Goal: Transaction & Acquisition: Purchase product/service

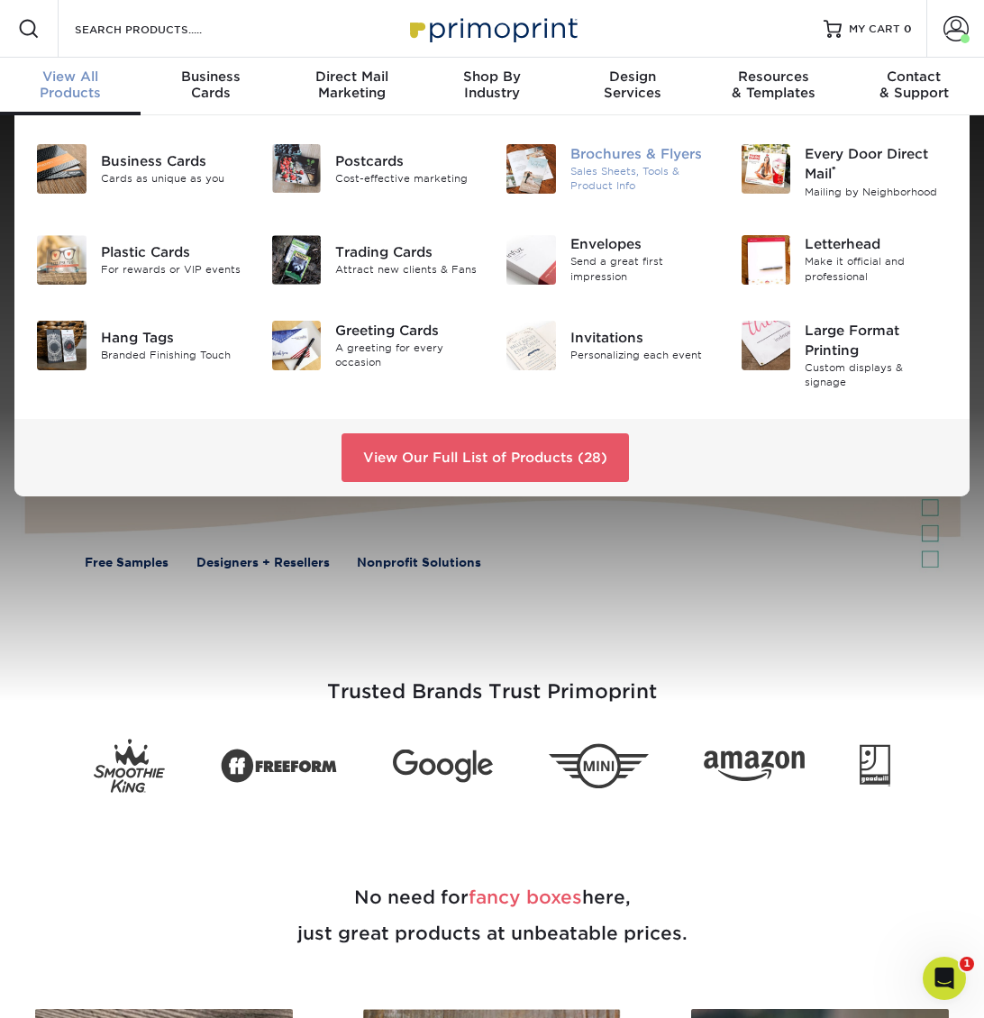
click at [647, 173] on div "Sales Sheets, Tools & Product Info" at bounding box center [641, 179] width 143 height 30
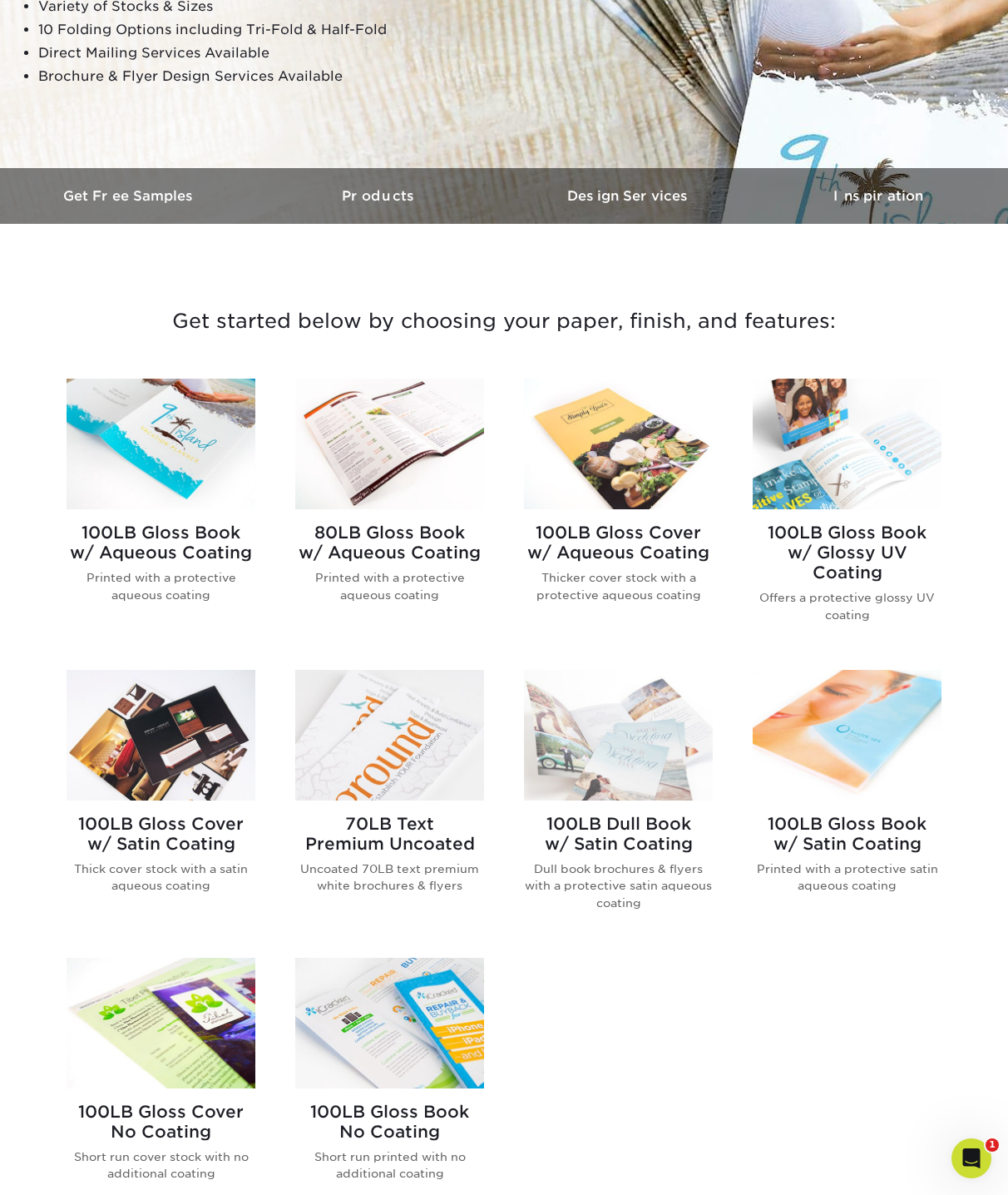
scroll to position [403, 0]
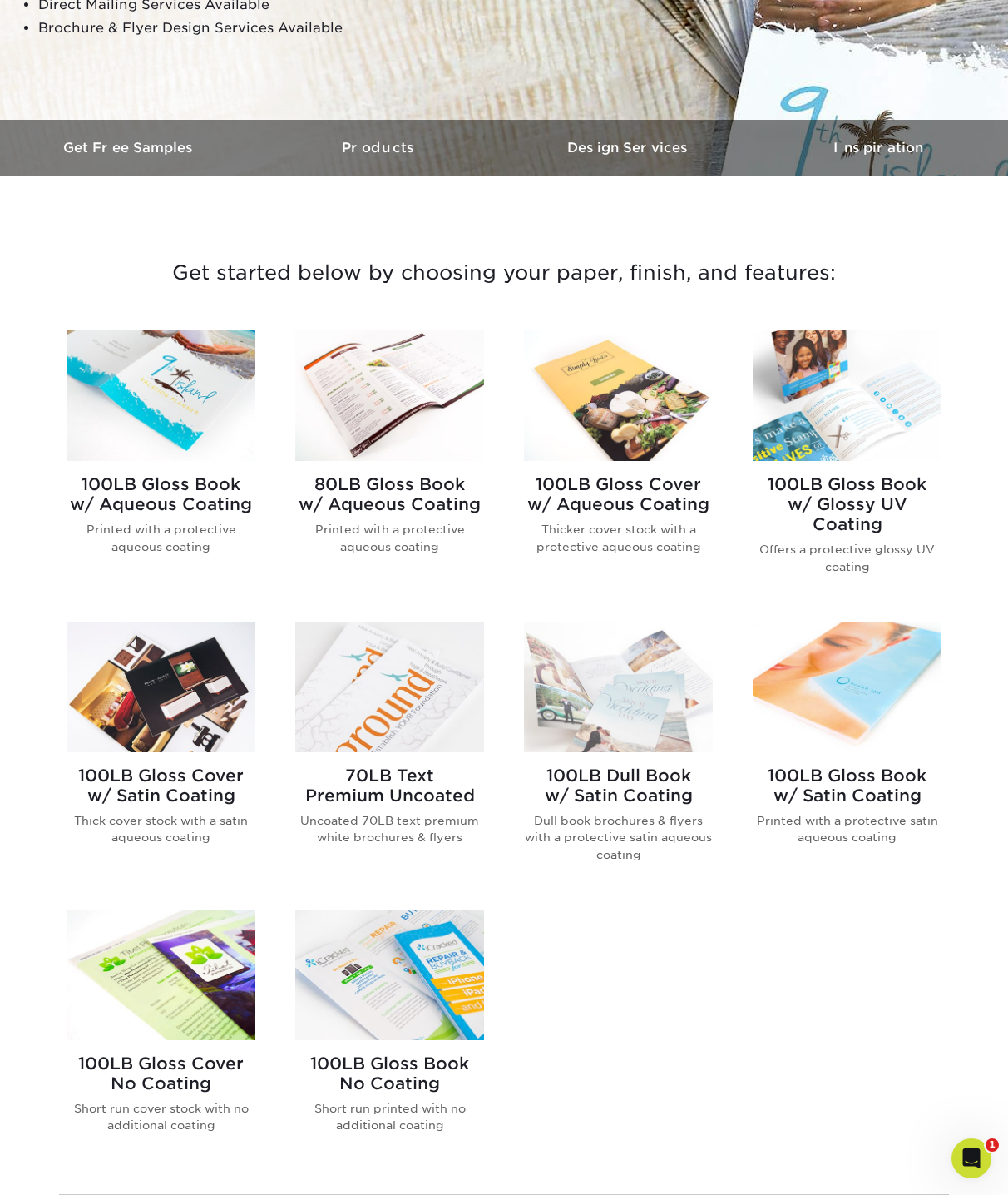
click at [865, 392] on img at bounding box center [846, 395] width 189 height 130
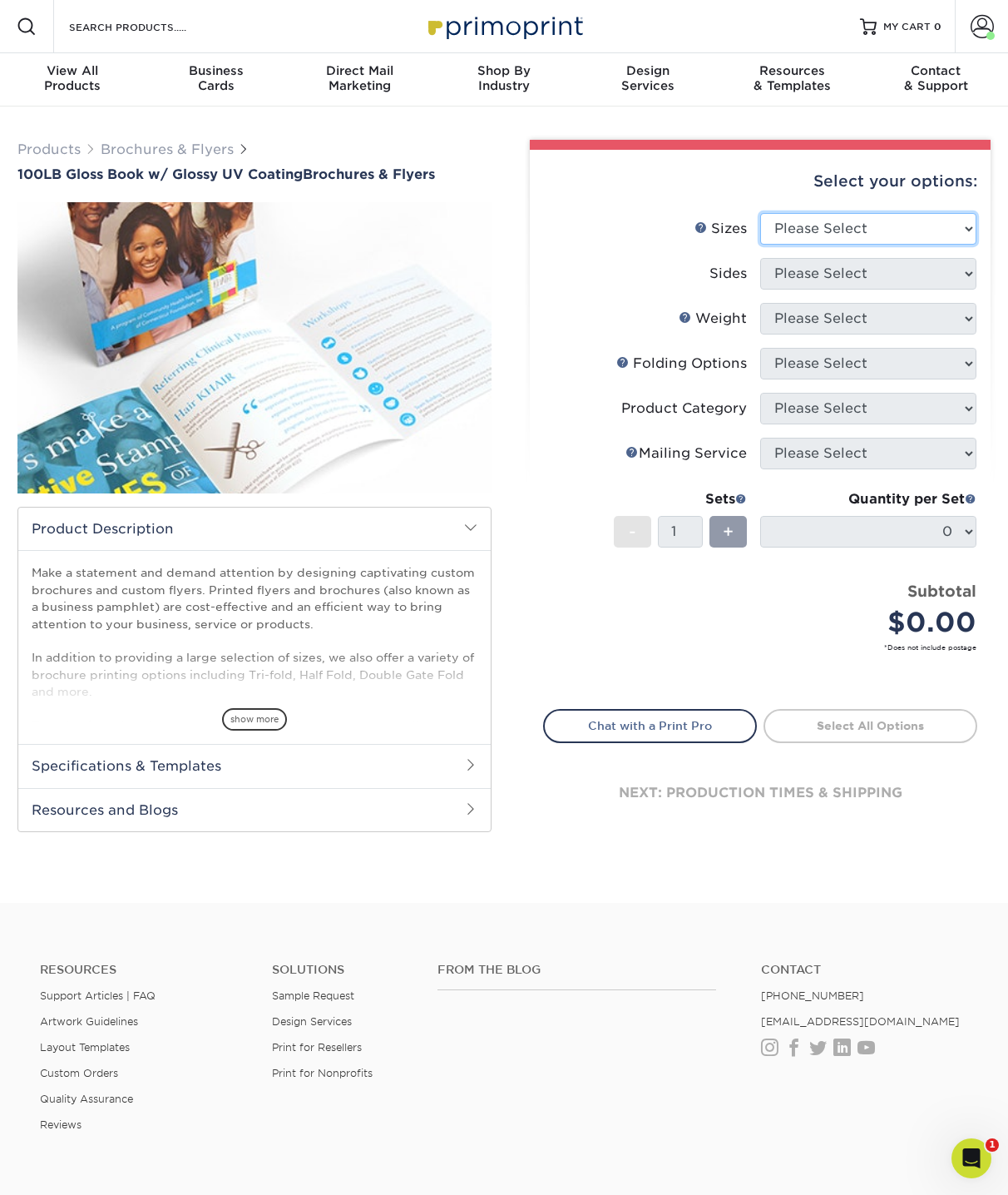
click at [900, 235] on select "Please Select 3.67" x 8.5" 4" x 6" 4" x 8.5" 4" x 9" 4" x 11" 4.25" x 5.5" 4.25…" at bounding box center [868, 229] width 216 height 31
select select "8.50x11.00"
click at [760, 213] on select "Please Select 3.67" x 8.5" 4" x 6" 4" x 8.5" 4" x 9" 4" x 11" 4.25" x 5.5" 4.25…" at bounding box center [868, 229] width 216 height 31
click at [833, 263] on select "Please Select Print Both Sides Print Front Only" at bounding box center [868, 273] width 216 height 31
select select "13abbda7-1d64-4f25-8bb2-c179b224825d"
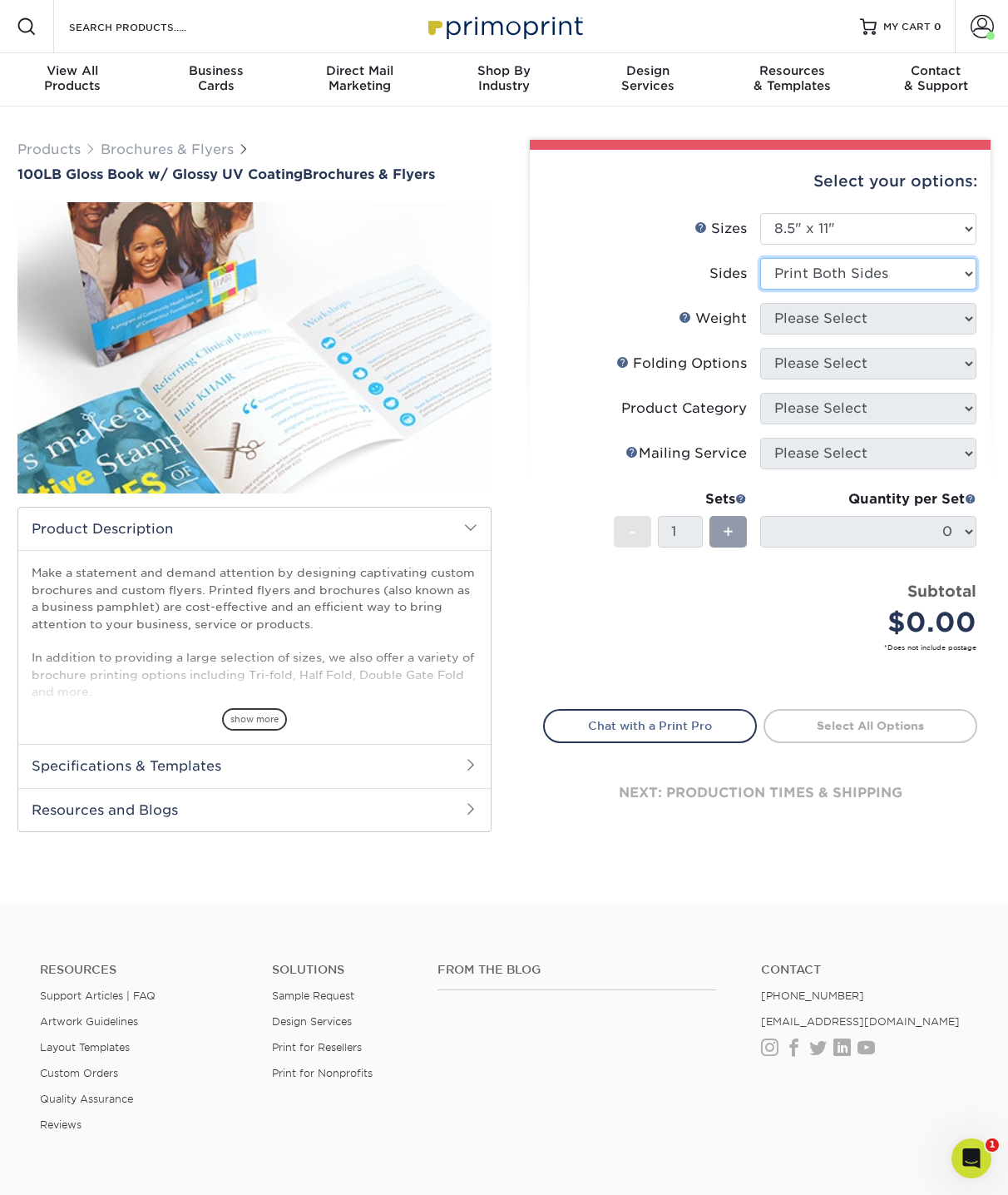
click at [760, 258] on select "Please Select Print Both Sides Print Front Only" at bounding box center [868, 273] width 216 height 31
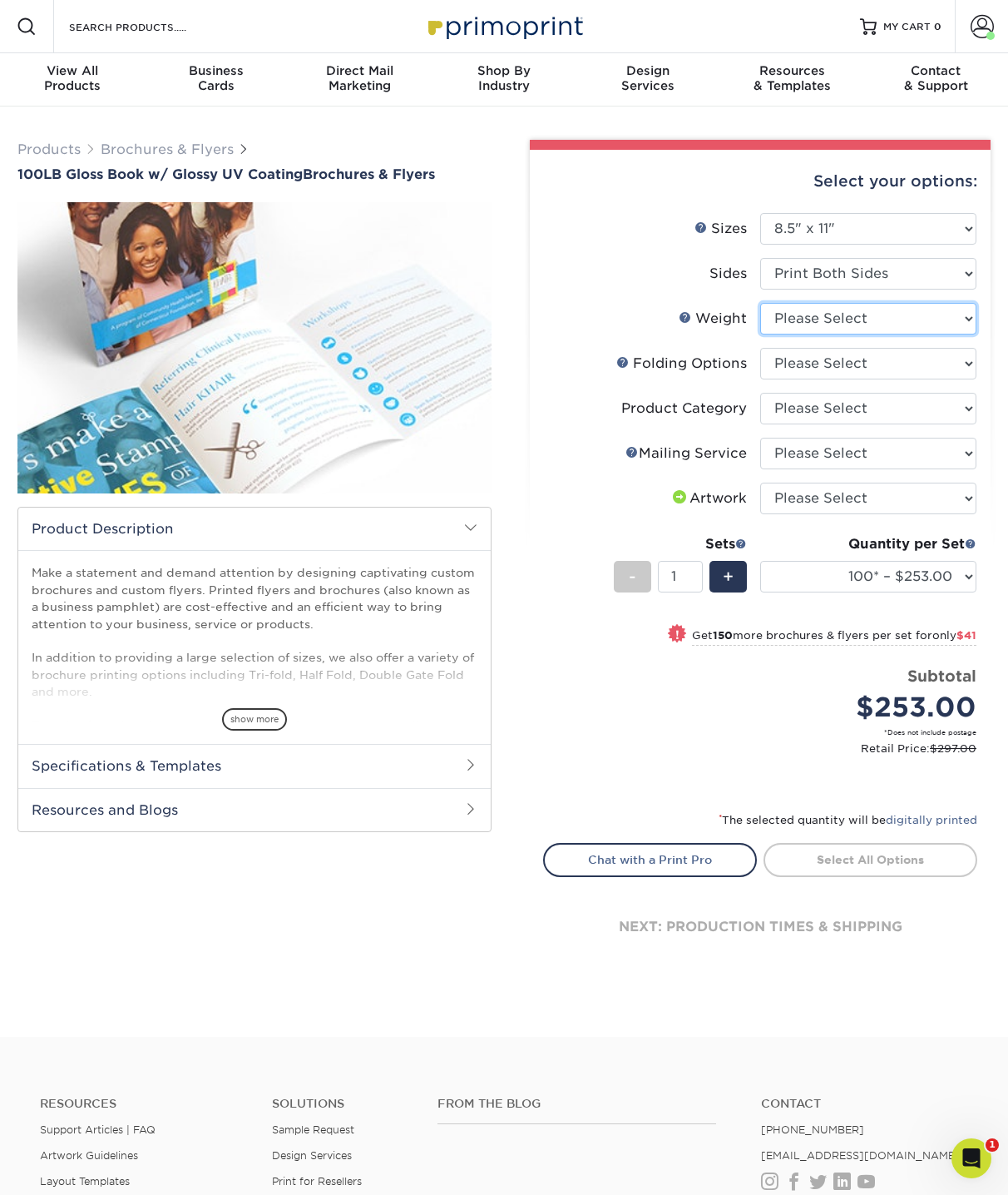
click at [843, 323] on select "Please Select 100LB" at bounding box center [868, 319] width 216 height 31
select select "100LB"
click at [760, 303] on select "Please Select 100LB" at bounding box center [868, 319] width 216 height 31
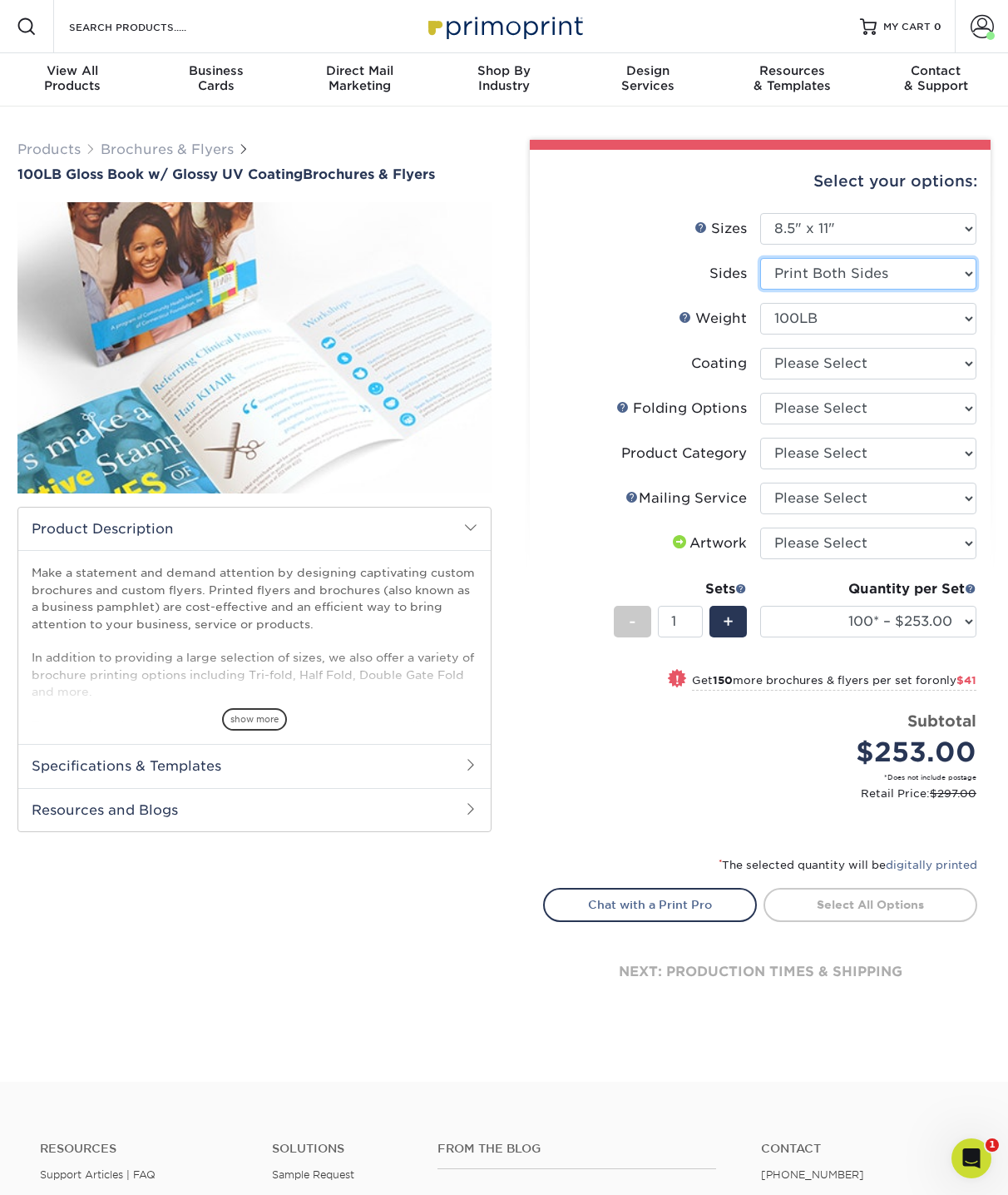
click at [854, 273] on select "Please Select Print Both Sides Print Front Only" at bounding box center [868, 273] width 216 height 31
select select "32d3c223-f82c-492b-b915-ba065a00862f"
click at [760, 258] on select "Please Select Print Both Sides Print Front Only" at bounding box center [868, 273] width 216 height 31
click at [877, 324] on select "Please Select 100LB" at bounding box center [868, 319] width 216 height 31
select select "100LB"
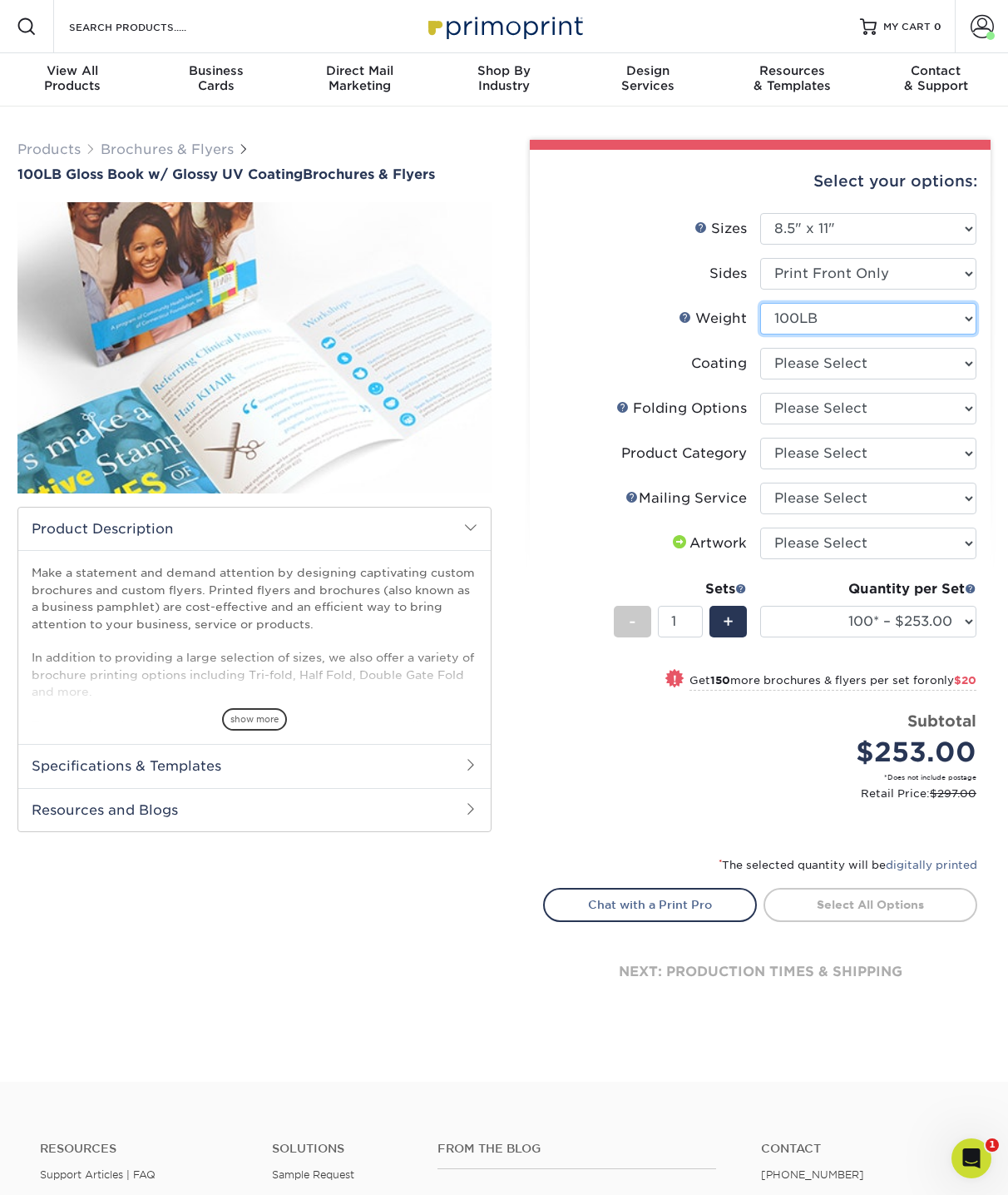
click at [760, 303] on select "Please Select 100LB" at bounding box center [868, 319] width 216 height 31
click at [868, 365] on select at bounding box center [868, 364] width 216 height 31
select select "ae367451-b2b8-45df-a344-0f05b6a12993"
click at [760, 348] on select at bounding box center [868, 364] width 216 height 31
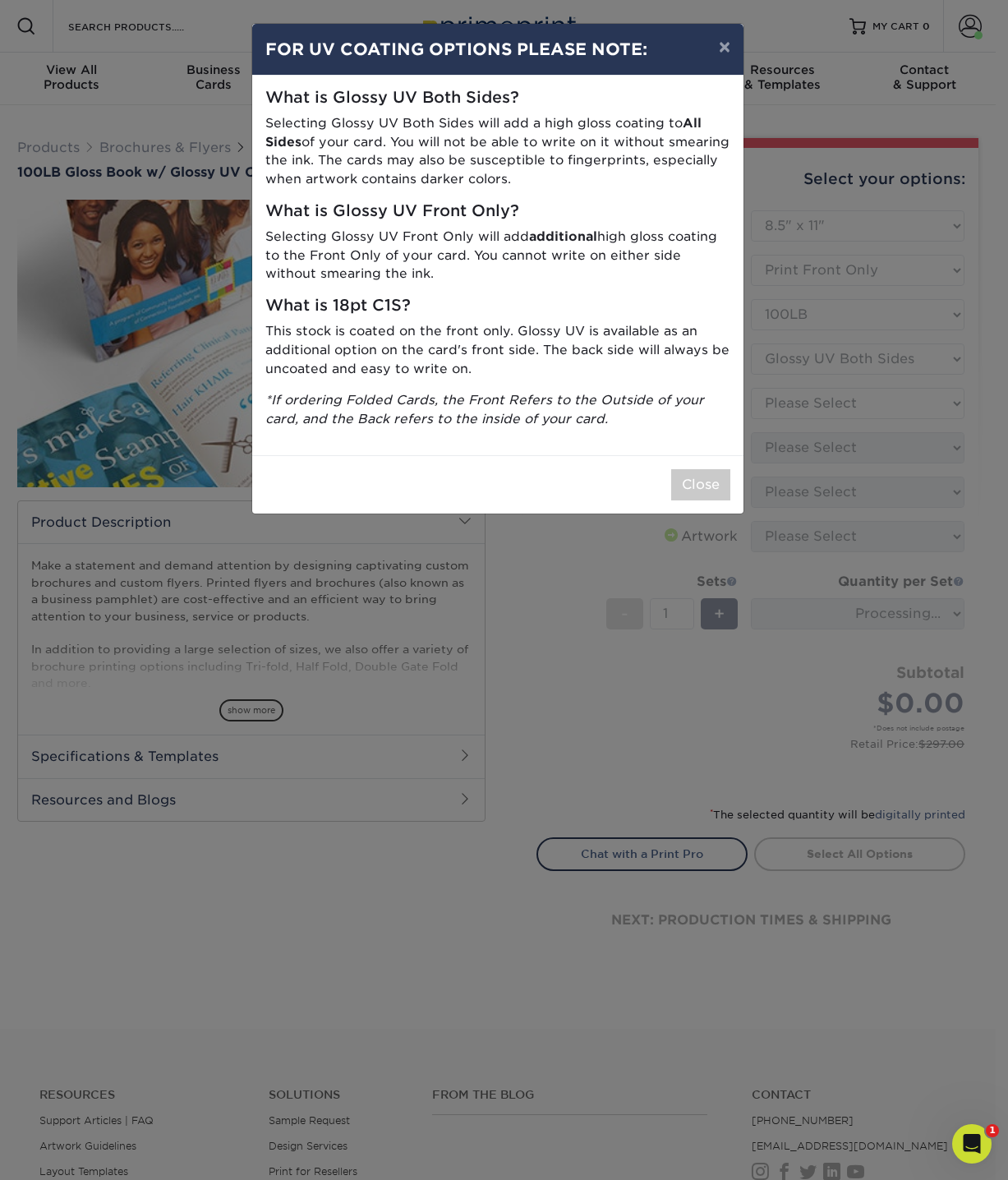
click at [731, 481] on div "Close" at bounding box center [498, 484] width 492 height 58
click at [711, 477] on button "Close" at bounding box center [701, 484] width 59 height 31
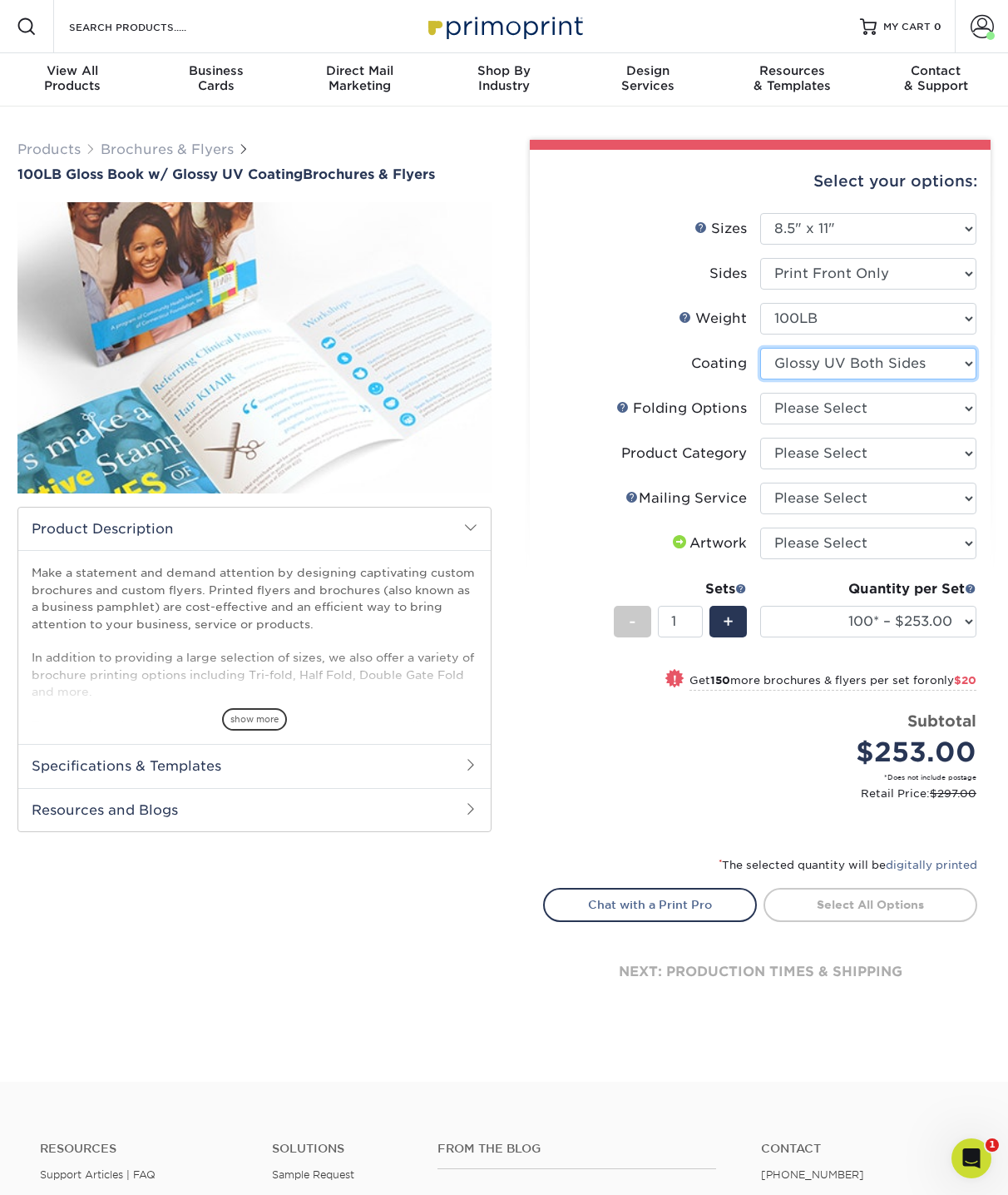
click at [932, 368] on select at bounding box center [868, 364] width 216 height 31
click at [760, 348] on select at bounding box center [868, 364] width 216 height 31
click at [896, 405] on select "Please Select FLAT - No Folding Accordion Fold Half-Fold (Vertical) Half-Fold (…" at bounding box center [868, 408] width 216 height 31
select select "9b1d5825-34d1-4721-9874-ed79abb003d7"
click at [760, 392] on select "Please Select FLAT - No Folding Accordion Fold Half-Fold (Vertical) Half-Fold (…" at bounding box center [868, 408] width 216 height 31
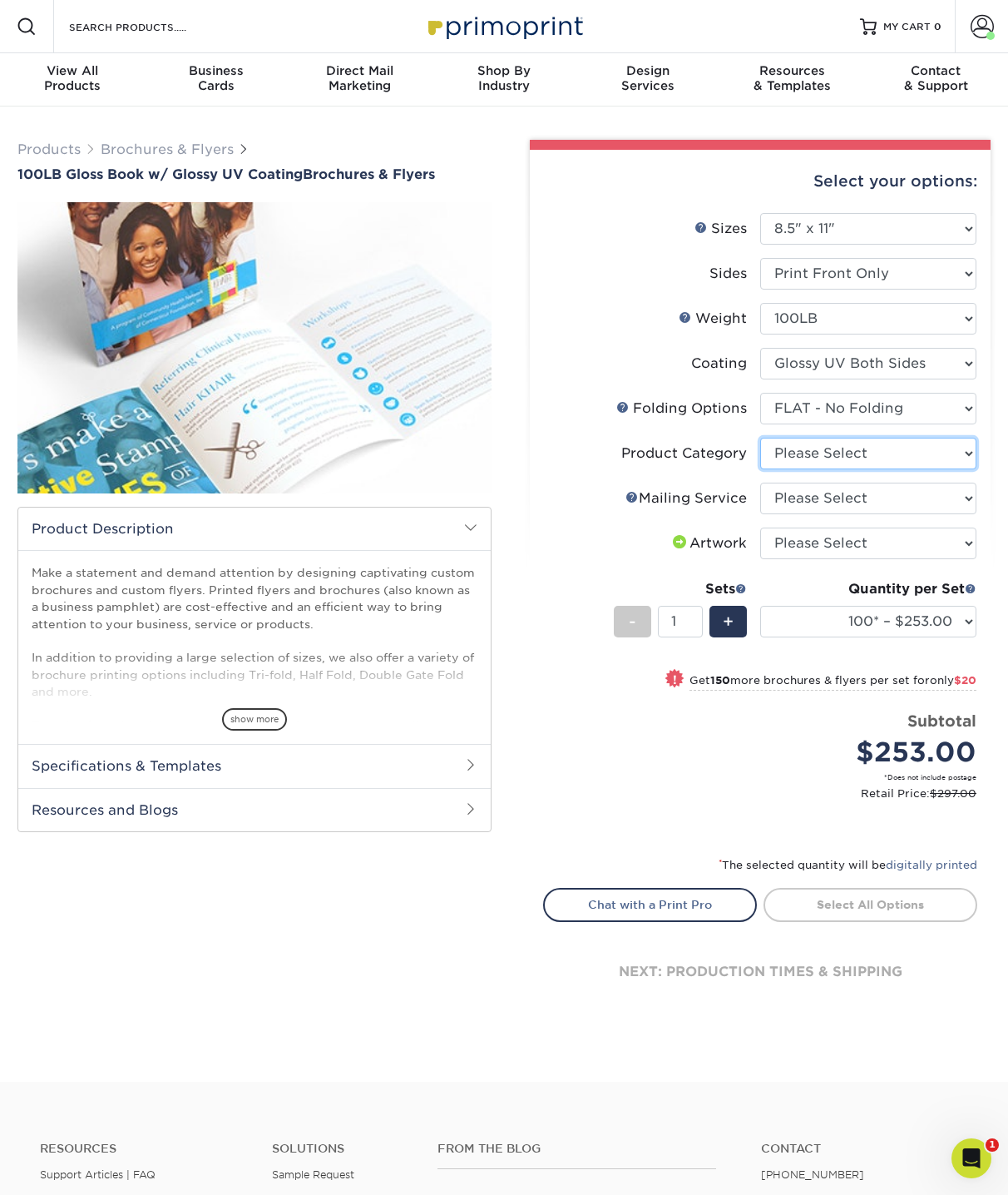
click at [894, 457] on select "Please Select Flyers and Brochures" at bounding box center [868, 453] width 216 height 31
select select "1a668080-6b7c-4174-b399-2c3833b27ef4"
click at [760, 438] on select "Please Select Flyers and Brochures" at bounding box center [868, 453] width 216 height 31
click at [892, 492] on select "Please Select No Direct Mailing Service No, I will mail/stamp/imprint Direct Ma…" at bounding box center [868, 499] width 216 height 31
select select "3e5e9bdd-d78a-4c28-a41d-fe1407925ca6"
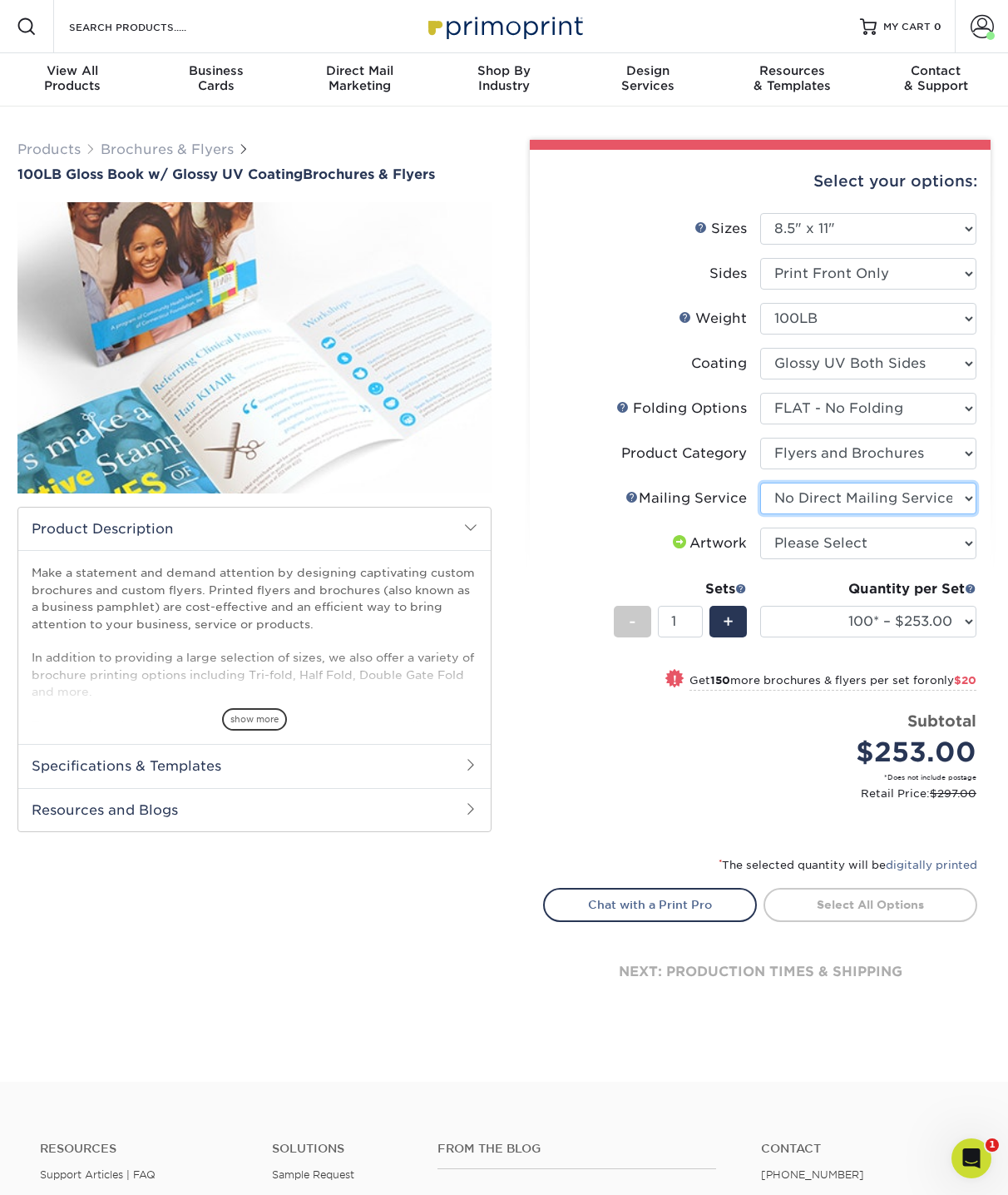
click at [760, 483] on select "Please Select No Direct Mailing Service No, I will mail/stamp/imprint Direct Ma…" at bounding box center [868, 499] width 216 height 31
click at [884, 542] on select "Please Select I will upload files I need a design - $175" at bounding box center [868, 543] width 216 height 31
select select "upload"
click at [760, 527] on select "Please Select I will upload files I need a design - $175" at bounding box center [868, 543] width 216 height 31
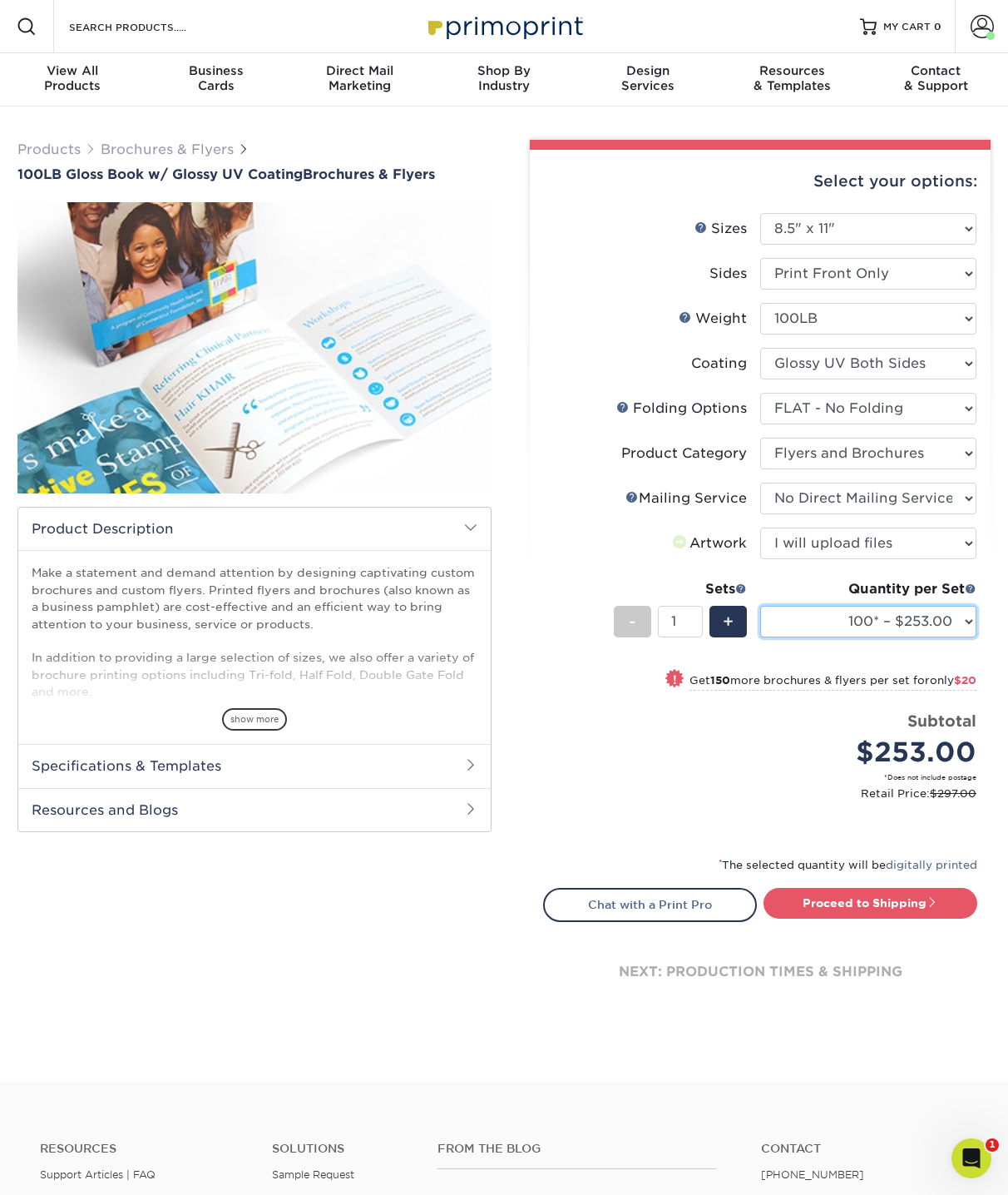
click at [953, 618] on select "100* – $253.00 250* – $273.00 500 – $279.00 750 – $278.00 1000 – $291.00 1500 –…" at bounding box center [868, 622] width 216 height 31
click at [88, 175] on span "100LB Gloss Book w/ Glossy UV Coating" at bounding box center [160, 174] width 285 height 16
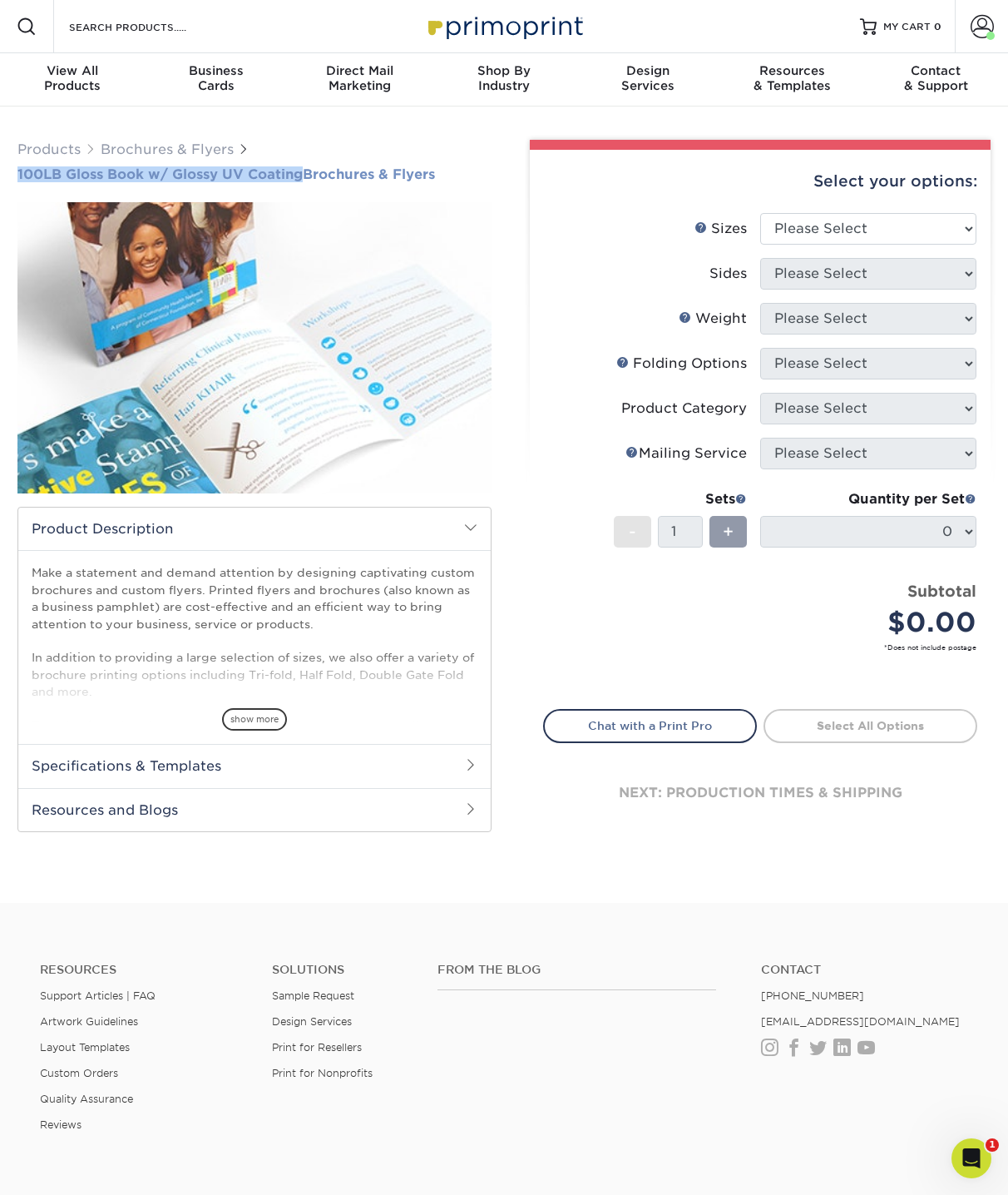
drag, startPoint x: 5, startPoint y: 168, endPoint x: 289, endPoint y: 180, distance: 284.3
click at [298, 180] on div "Products Brochures & Flyers 100LB Gloss Book w/ Glossy UV Coating Brochures & F…" at bounding box center [254, 488] width 499 height 696
copy span "100LB Gloss Book w/ Glossy UV Coatin"
click at [846, 233] on select "Please Select 3.67" x 8.5" 4" x 6" 4" x 8.5" 4" x 9" 4" x 11" 4.25" x 5.5" 4.25…" at bounding box center [868, 229] width 216 height 31
